Goal: Task Accomplishment & Management: Manage account settings

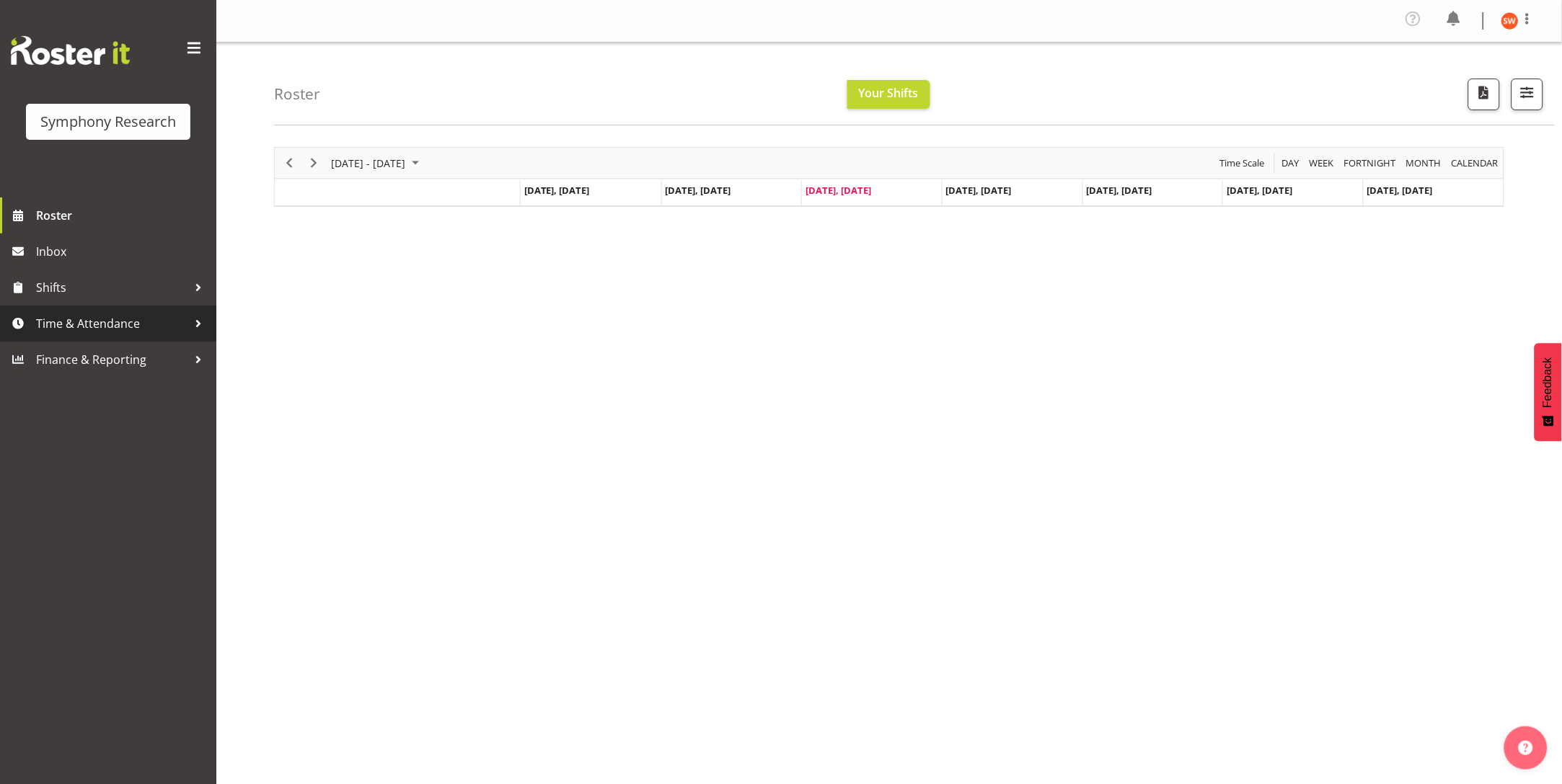
click at [196, 323] on div at bounding box center [198, 324] width 22 height 22
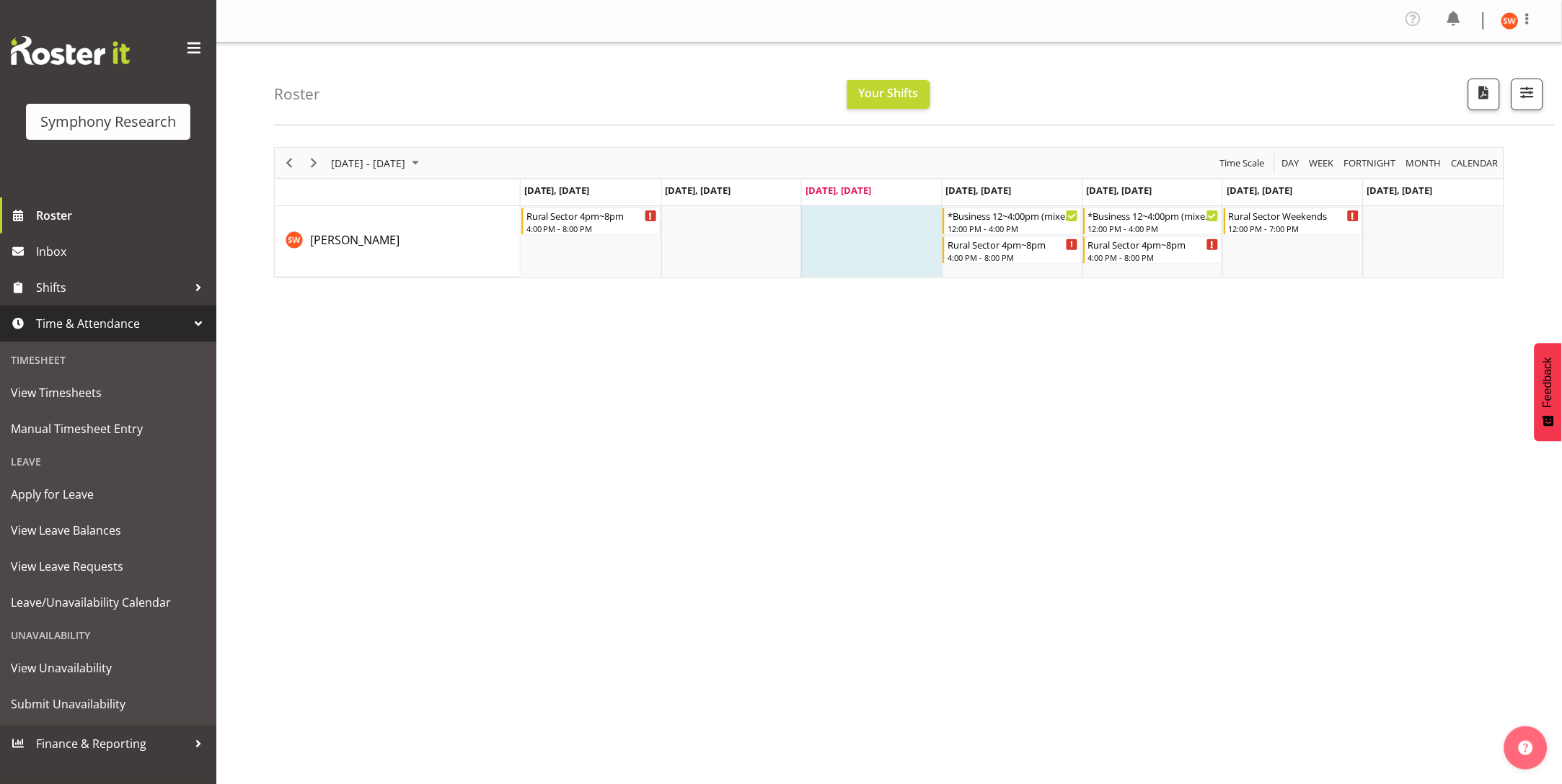
click at [51, 638] on div "Unavailability" at bounding box center [108, 635] width 209 height 30
click at [61, 598] on span "Leave/Unavailability Calendar" at bounding box center [108, 602] width 195 height 22
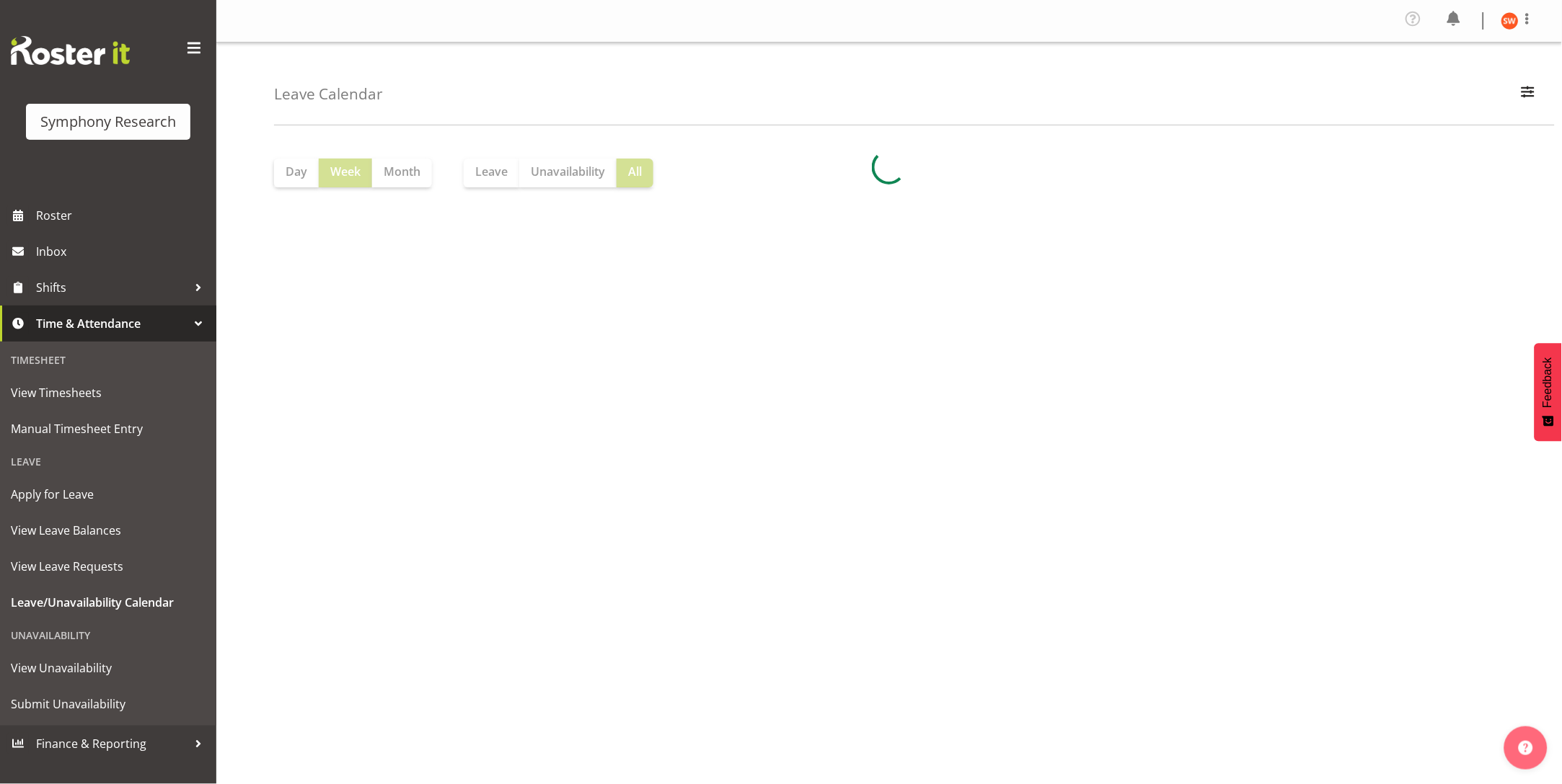
click at [67, 637] on div "Unavailability" at bounding box center [108, 635] width 209 height 30
click at [60, 663] on span "View Unavailability" at bounding box center [108, 668] width 195 height 22
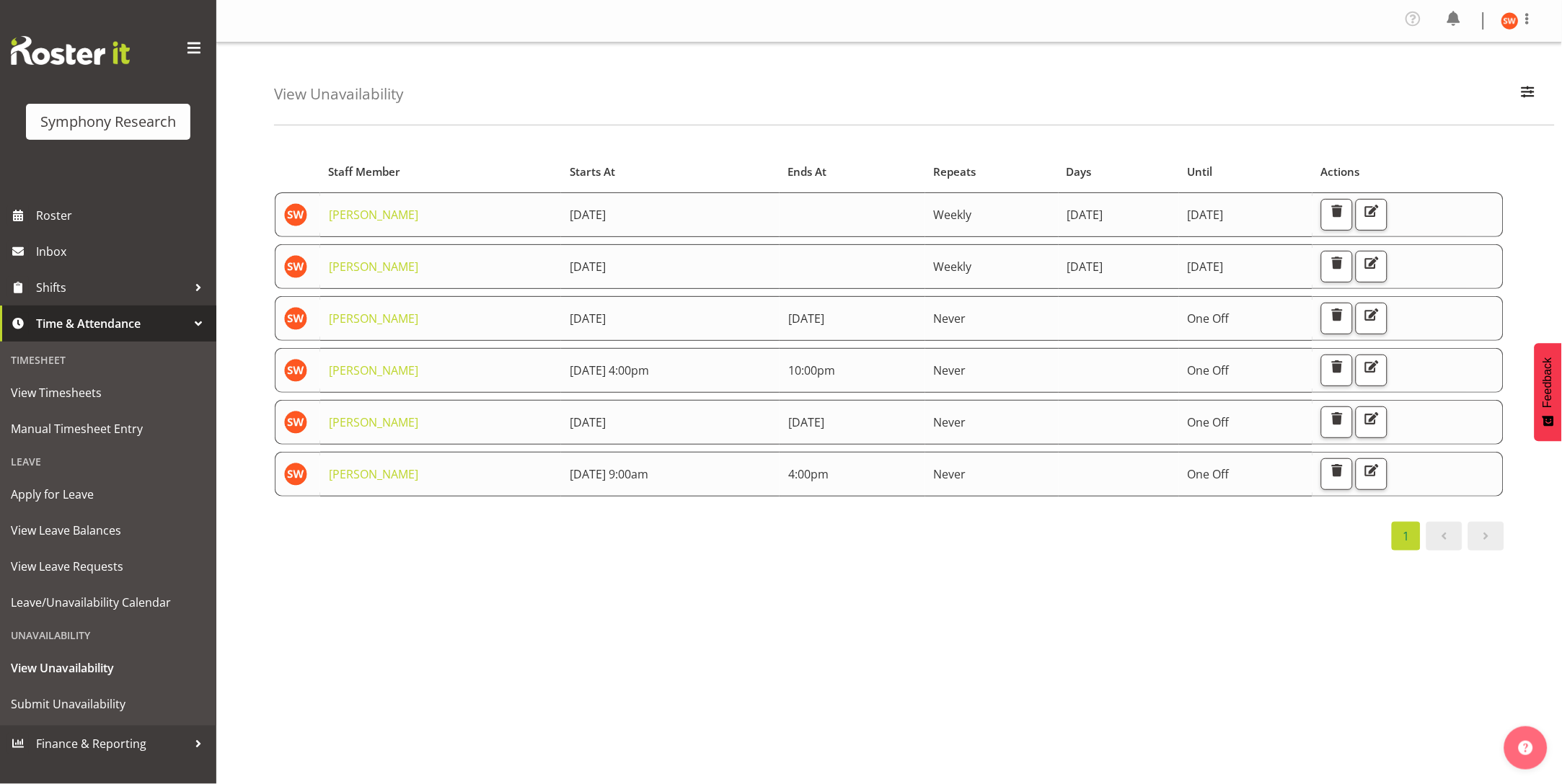
click at [69, 635] on div "Unavailability" at bounding box center [108, 635] width 209 height 30
click at [71, 633] on div "Unavailability" at bounding box center [108, 635] width 209 height 30
click at [60, 629] on div "Unavailability" at bounding box center [108, 635] width 209 height 30
click at [107, 597] on span "Leave/Unavailability Calendar" at bounding box center [108, 602] width 195 height 22
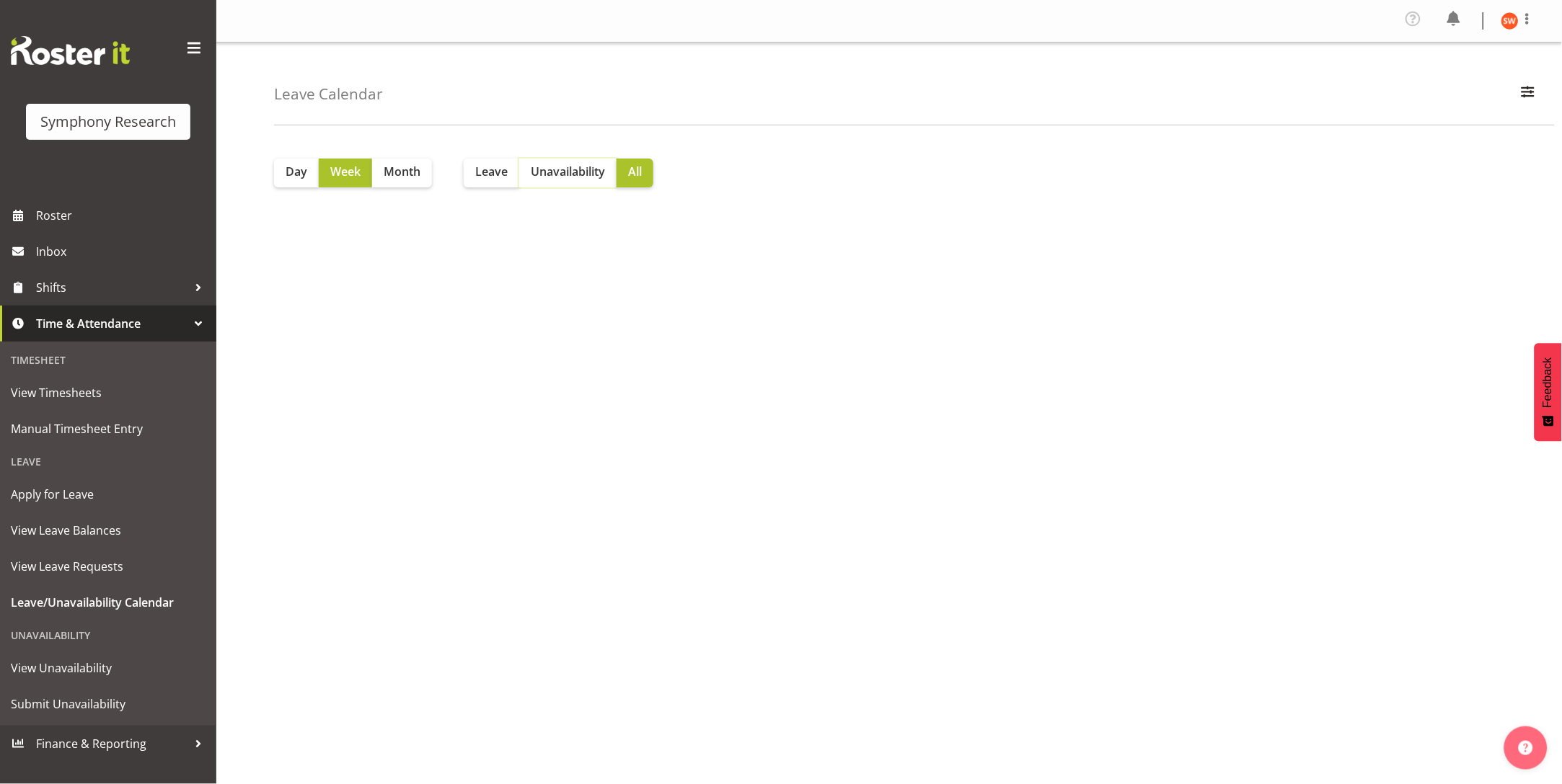
click at [558, 183] on button "Unavailability" at bounding box center [568, 173] width 98 height 29
click at [67, 638] on div "Unavailability" at bounding box center [108, 635] width 209 height 30
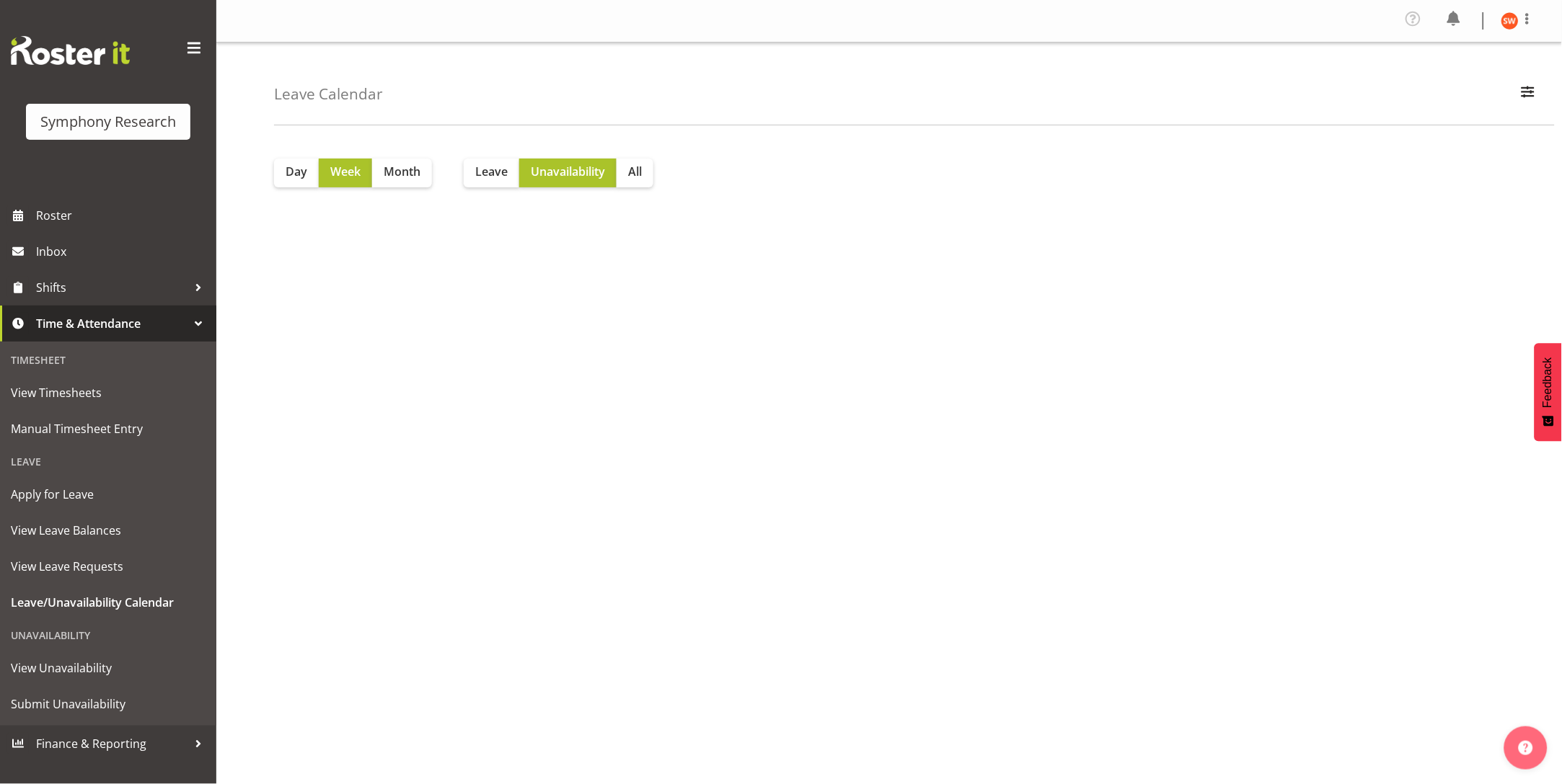
click at [64, 630] on div "Unavailability" at bounding box center [108, 635] width 209 height 30
click at [9, 634] on div "Unavailability" at bounding box center [108, 635] width 209 height 30
click at [29, 640] on div "Unavailability" at bounding box center [108, 635] width 209 height 30
click at [54, 634] on div "Unavailability" at bounding box center [108, 635] width 209 height 30
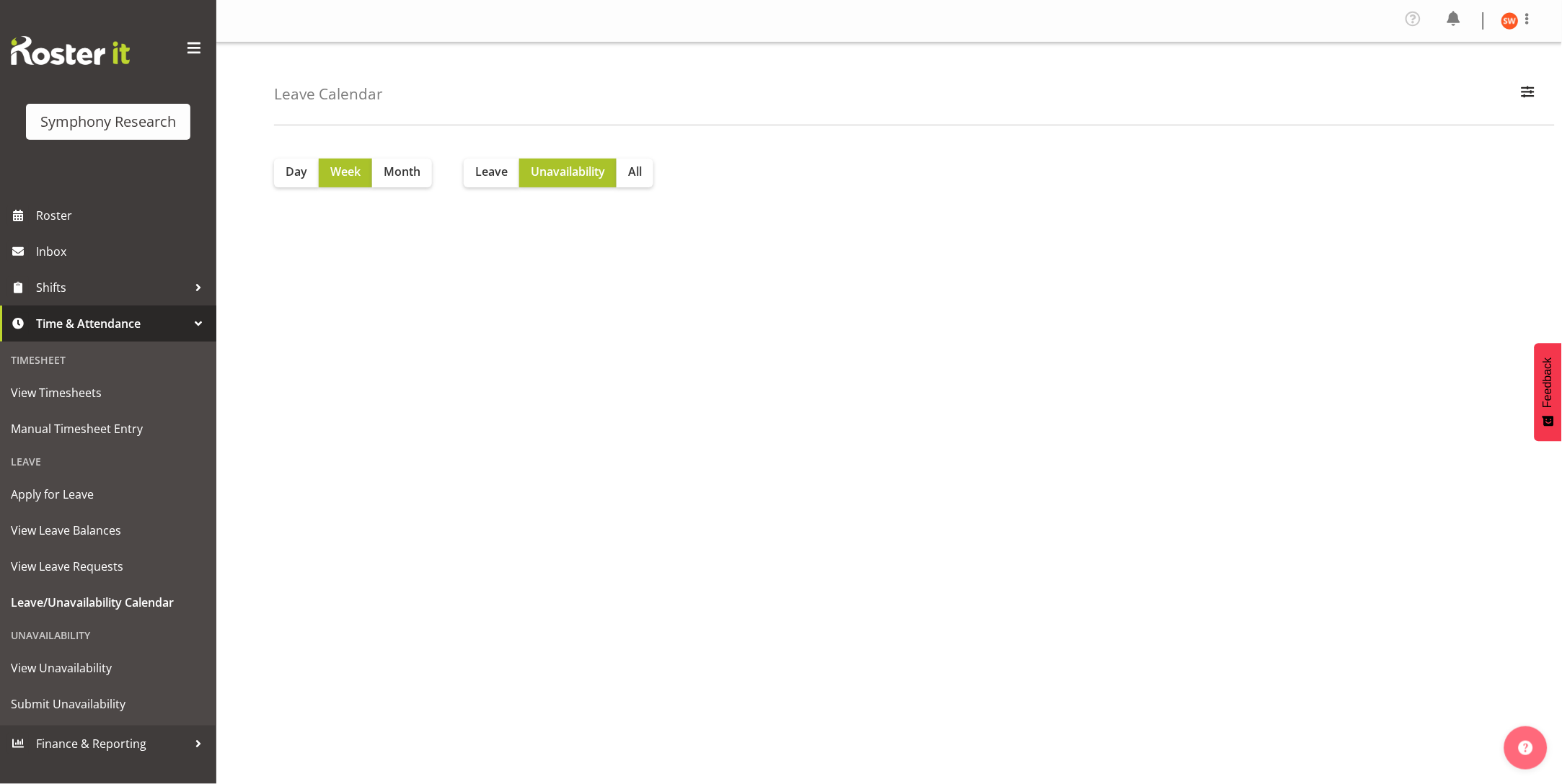
click at [54, 634] on div "Unavailability" at bounding box center [108, 635] width 209 height 30
click at [740, 529] on div "Day Week Month Leave Unavailability All" at bounding box center [918, 424] width 1288 height 576
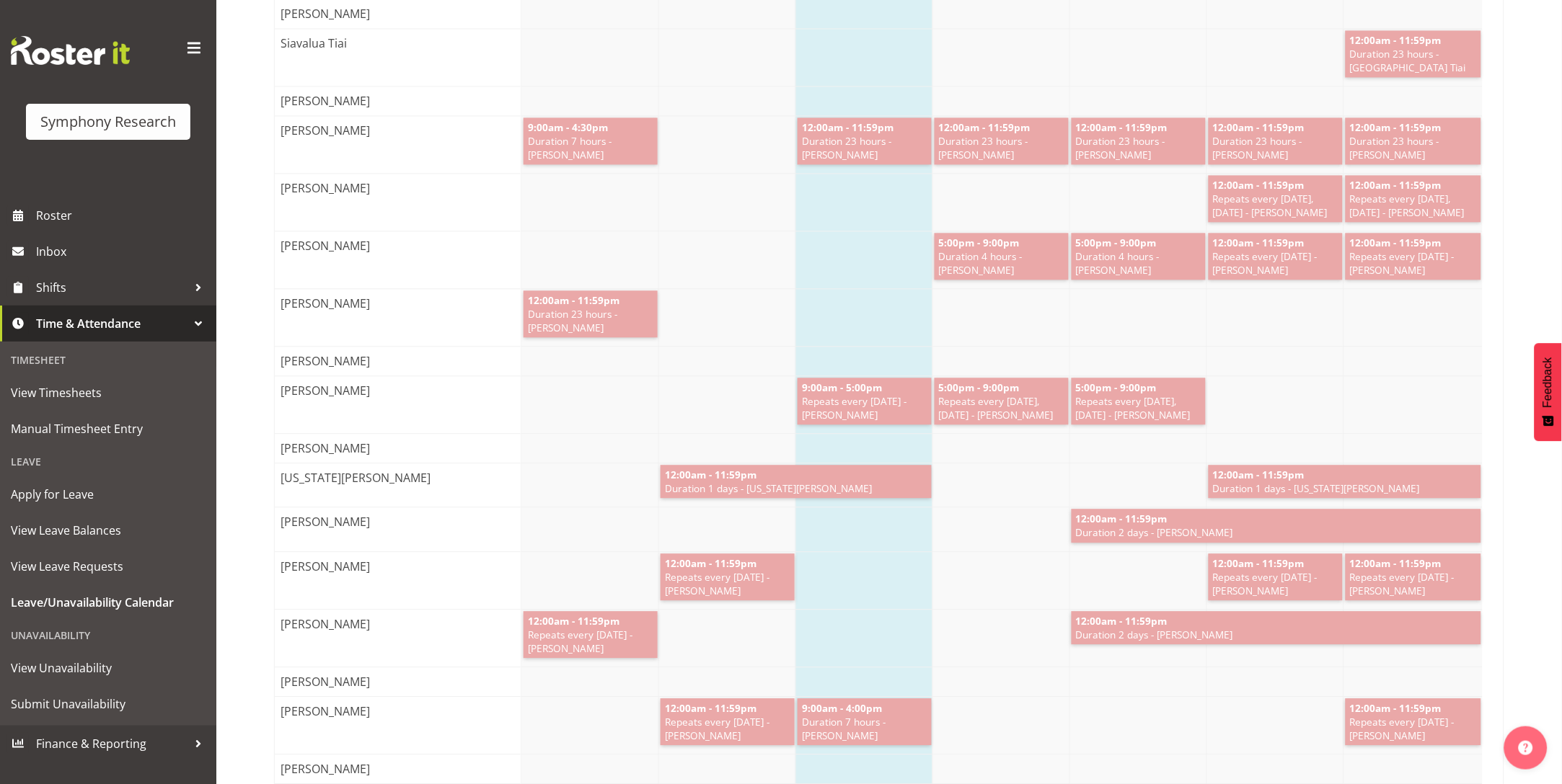
scroll to position [6323, 0]
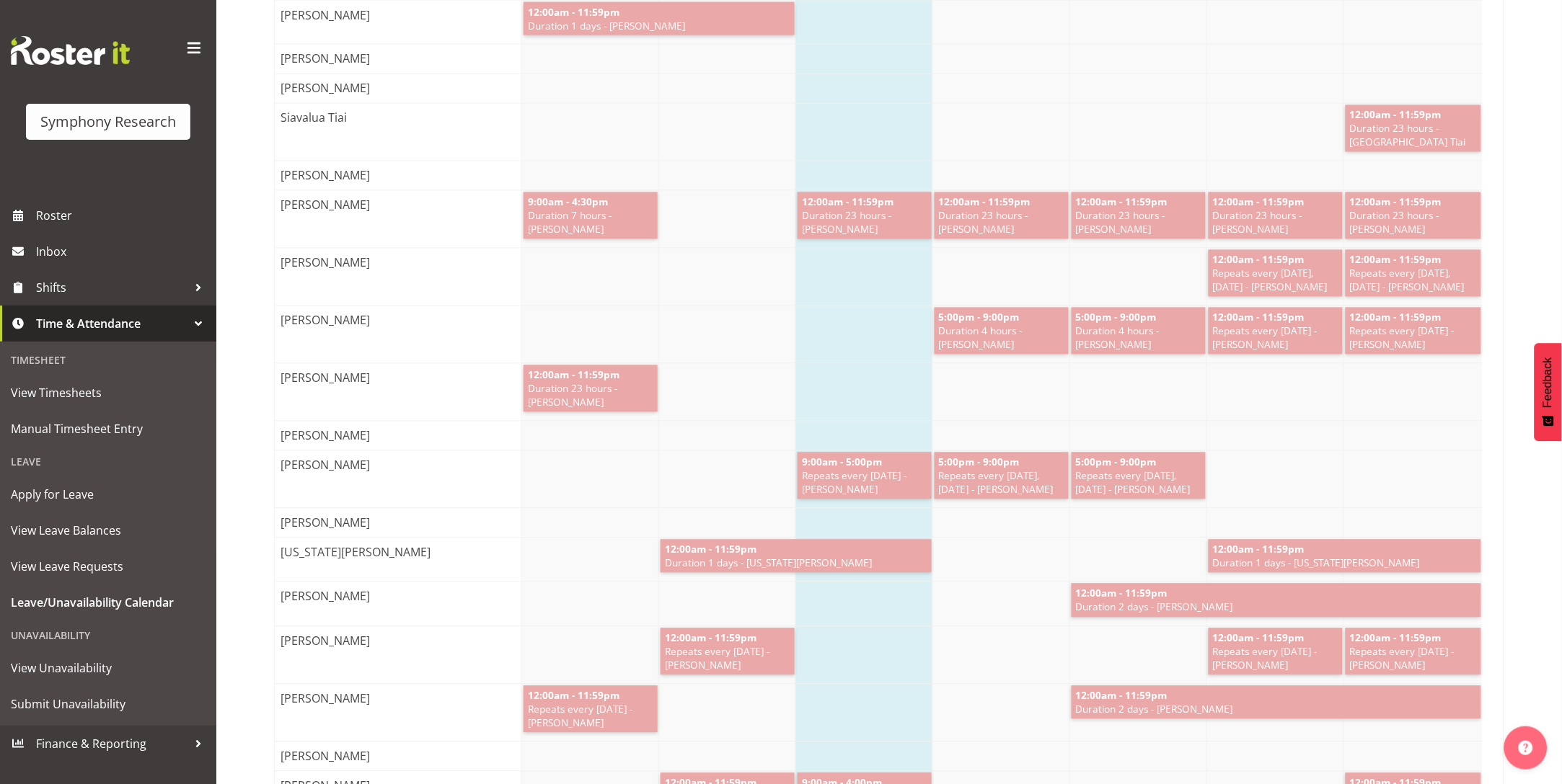
click at [35, 644] on div "Unavailability" at bounding box center [108, 635] width 209 height 30
click at [61, 315] on span "Time & Attendance" at bounding box center [111, 324] width 151 height 22
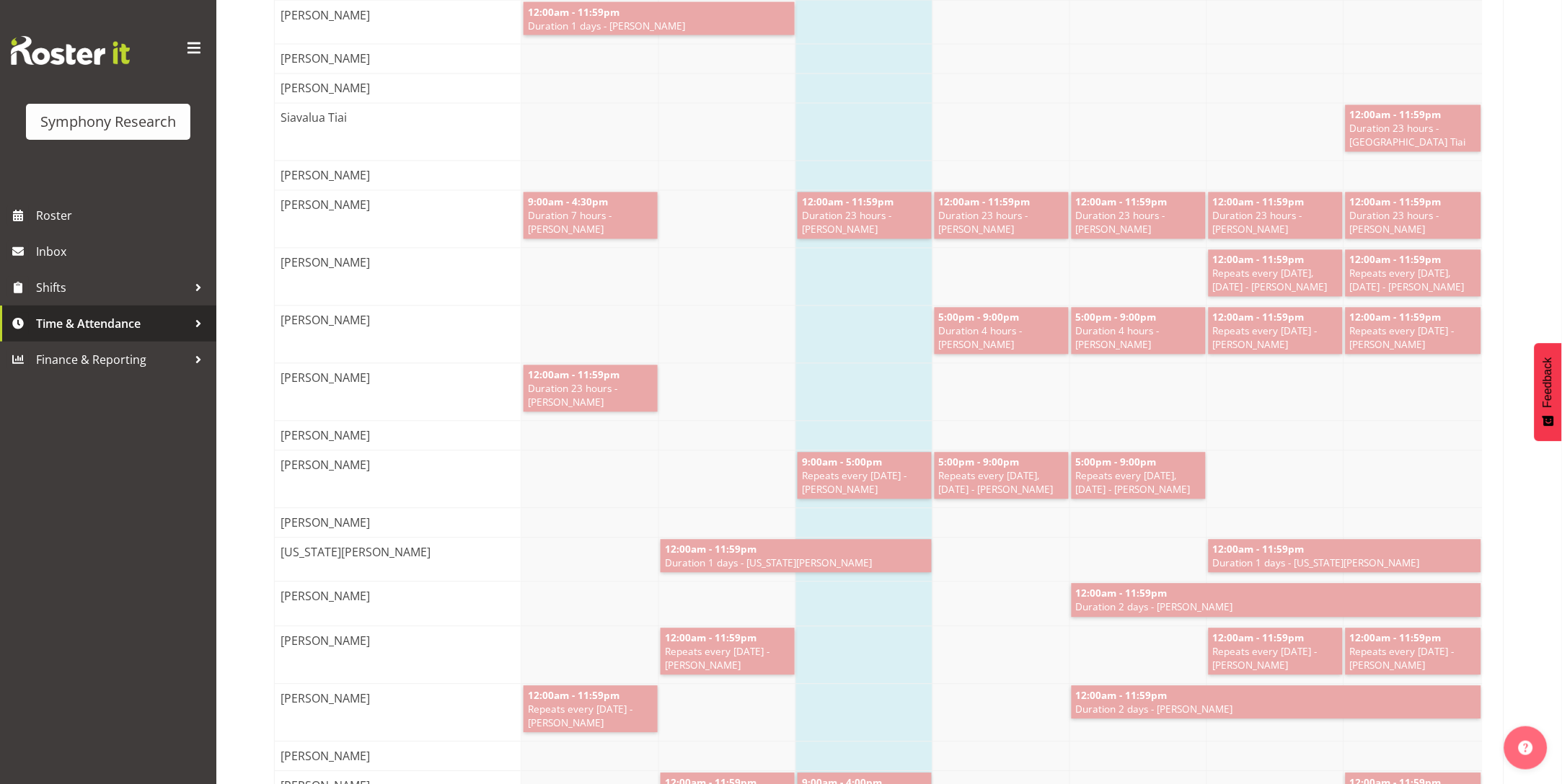
click at [58, 319] on span "Time & Attendance" at bounding box center [111, 324] width 151 height 22
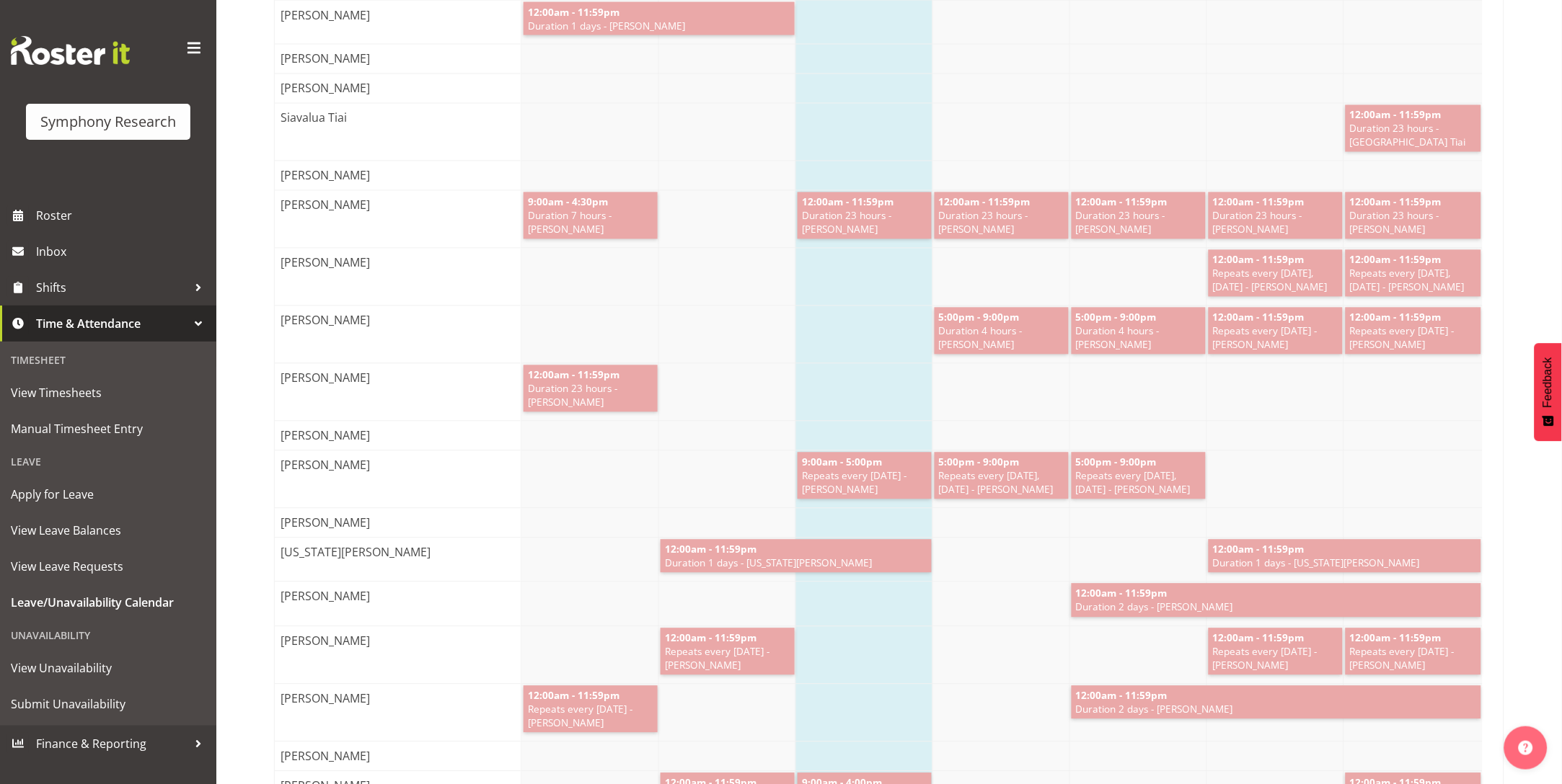
click at [42, 636] on div "Unavailability" at bounding box center [108, 635] width 209 height 30
